Goal: Transaction & Acquisition: Purchase product/service

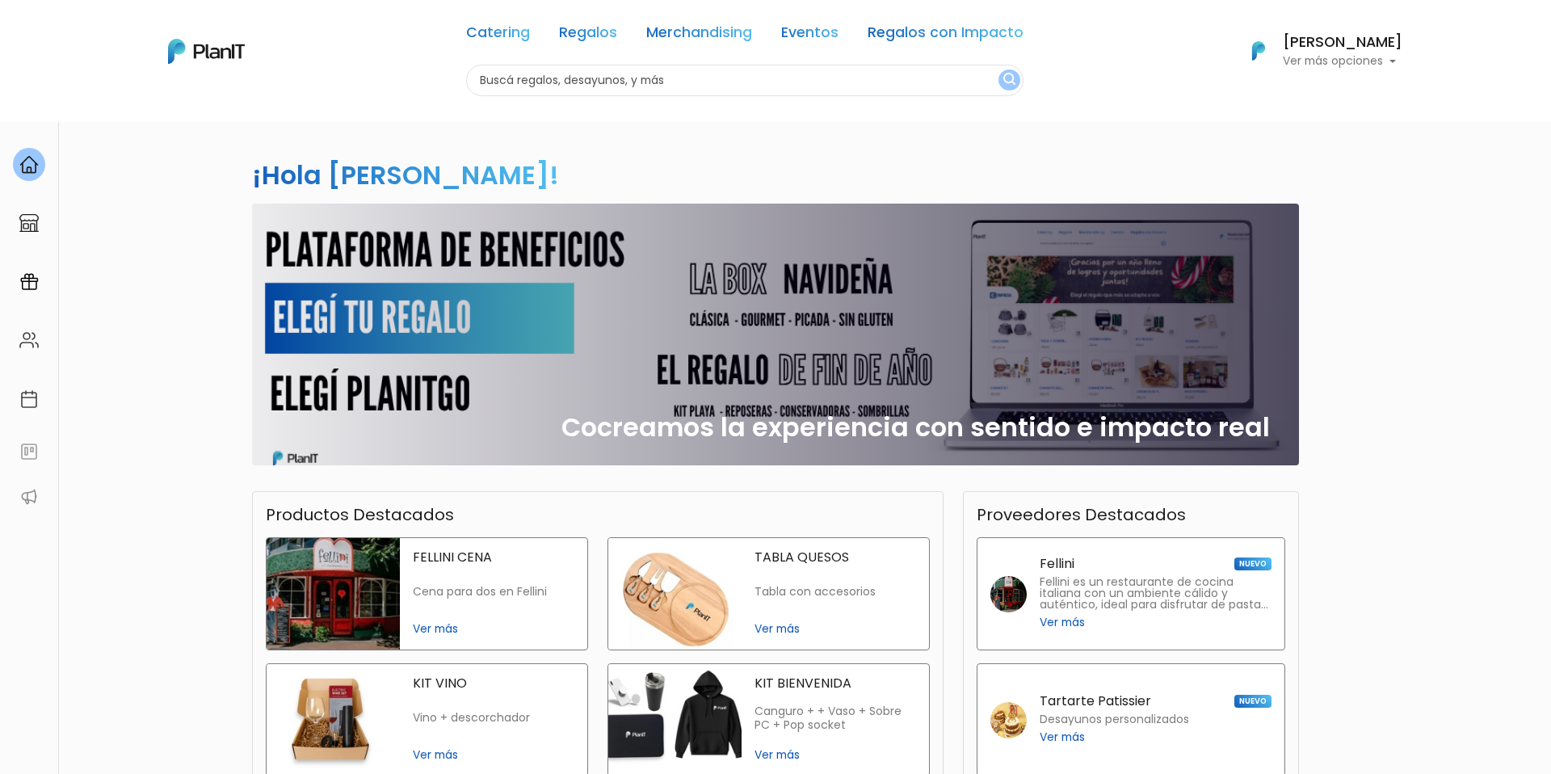
click at [536, 562] on p "FELLINI CENA" at bounding box center [494, 557] width 162 height 13
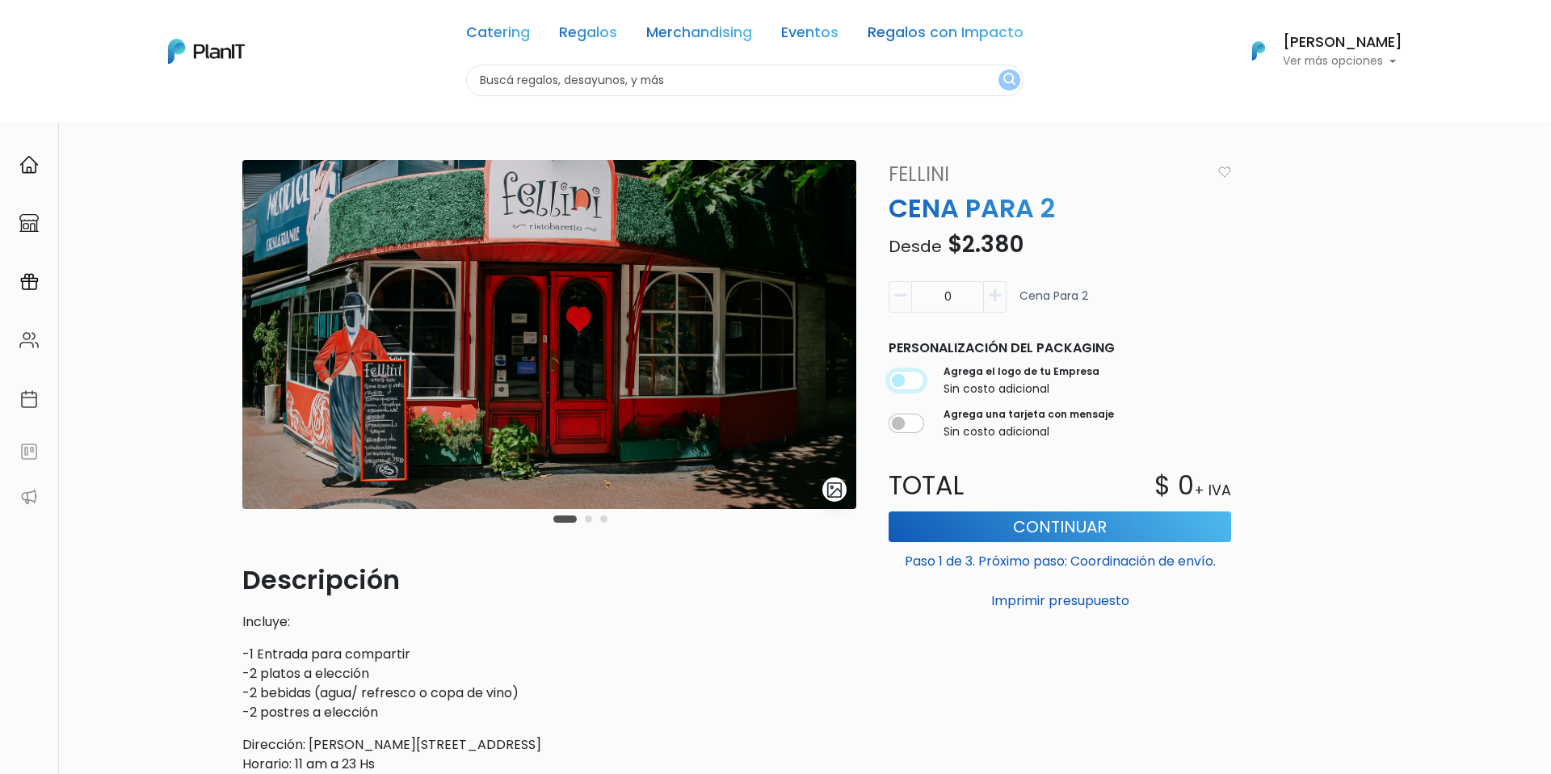
click at [898, 381] on input "checkbox" at bounding box center [907, 380] width 36 height 19
checkbox input "false"
click at [997, 295] on icon "button" at bounding box center [995, 295] width 12 height 15
type input "1"
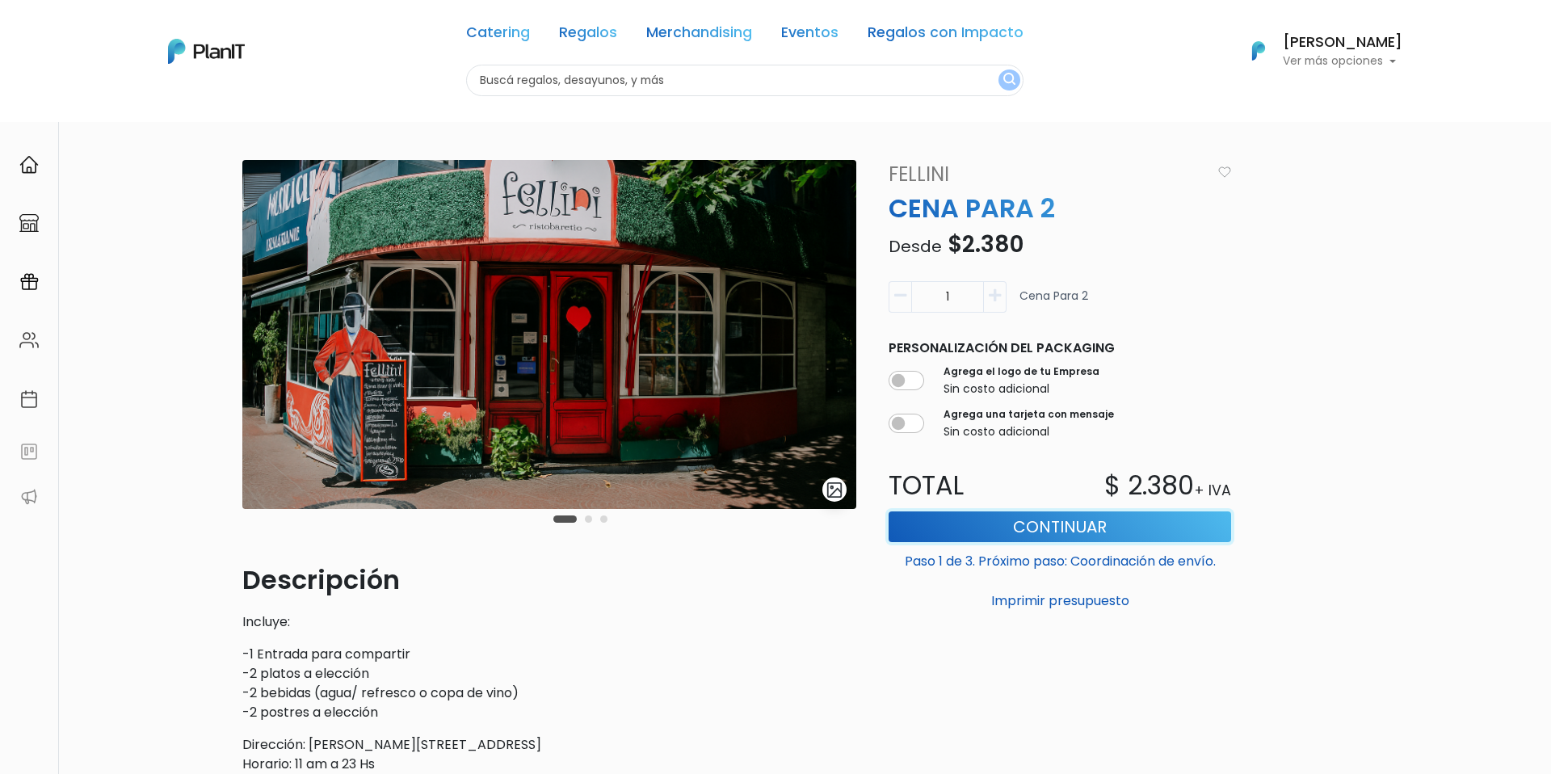
click at [1034, 527] on button "Continuar" at bounding box center [1060, 526] width 343 height 31
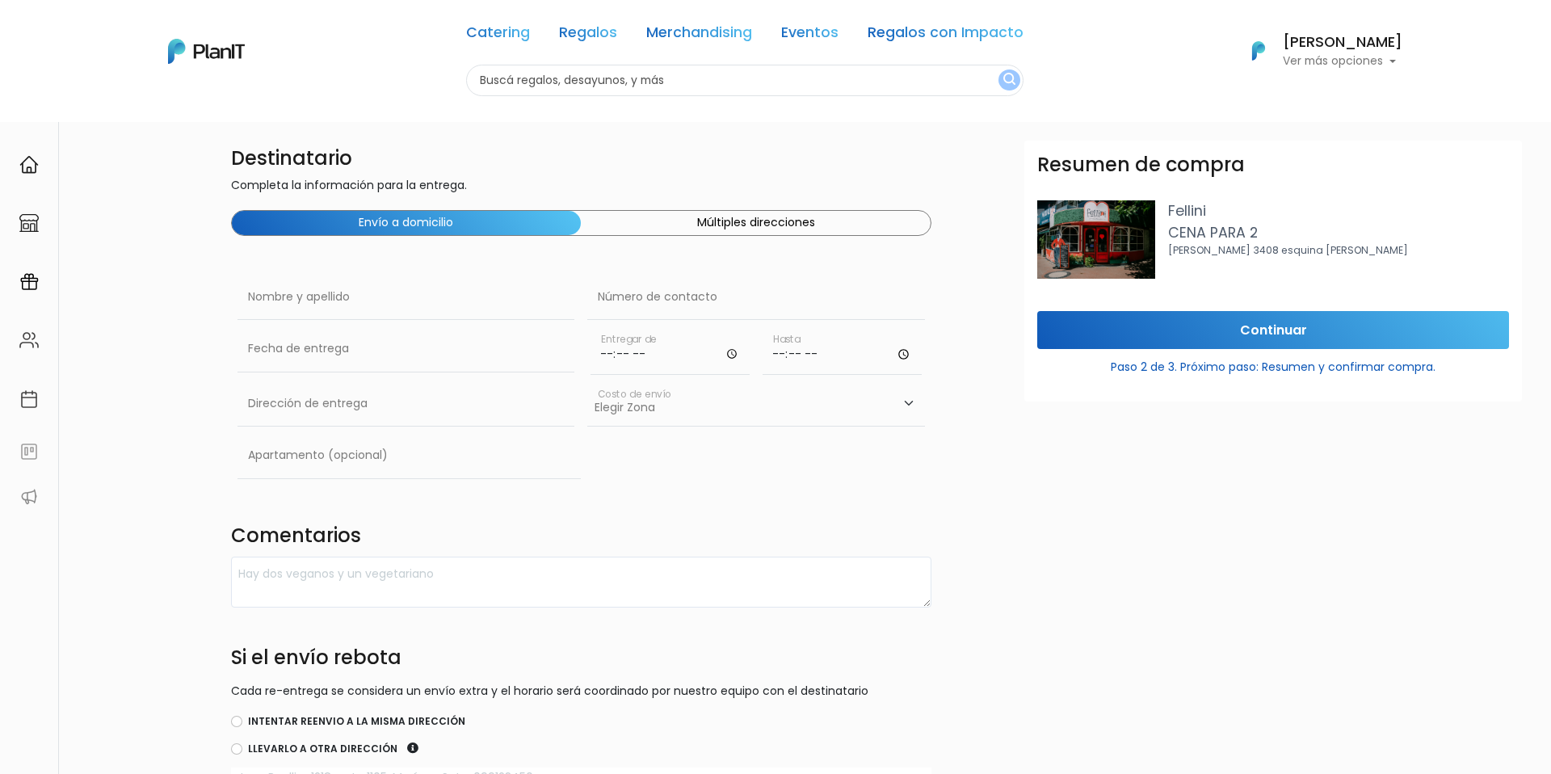
click at [642, 407] on select "Elegir [GEOGRAPHIC_DATA]- $600 Oficina- $0 [GEOGRAPHIC_DATA]- $250" at bounding box center [756, 403] width 338 height 45
click at [587, 381] on select "Elegir [GEOGRAPHIC_DATA]- $600 Oficina- $0 [GEOGRAPHIC_DATA]- $250" at bounding box center [756, 403] width 338 height 45
